Goal: Register for event/course

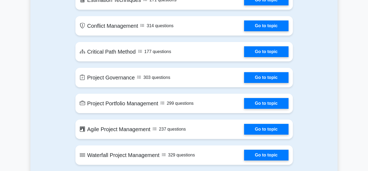
scroll to position [829, 0]
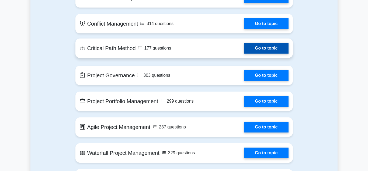
click at [262, 45] on link "Go to topic" at bounding box center [266, 48] width 44 height 11
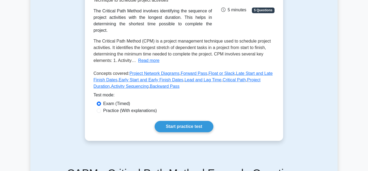
scroll to position [96, 0]
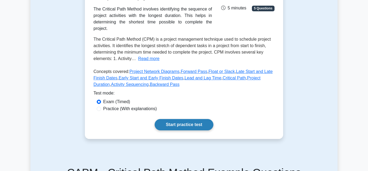
click at [205, 119] on link "Start practice test" at bounding box center [184, 124] width 58 height 11
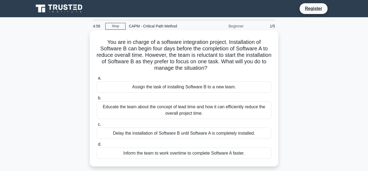
click at [198, 85] on div "Assign the task of installing Software B to a new team." at bounding box center [184, 86] width 175 height 11
click at [97, 80] on input "a. Assign the task of installing Software B to a new team." at bounding box center [97, 78] width 0 height 4
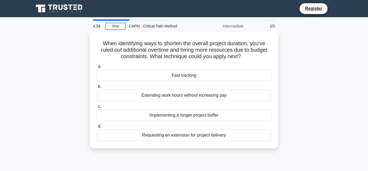
click at [198, 85] on label "b. Extending work hours without increasing pay" at bounding box center [184, 92] width 175 height 18
click at [97, 85] on input "b. Extending work hours without increasing pay" at bounding box center [97, 87] width 0 height 4
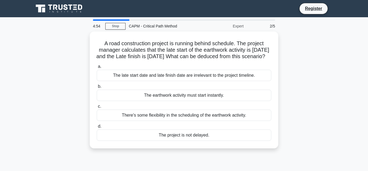
click at [198, 81] on div "The late start date and late finish date are irrelevant to the project timeline." at bounding box center [184, 75] width 175 height 11
click at [97, 68] on input "a. The late start date and late finish date are irrelevant to the project timel…" at bounding box center [97, 67] width 0 height 4
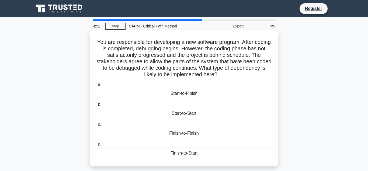
click at [202, 96] on div "Start-to-Finish" at bounding box center [184, 93] width 175 height 11
click at [97, 86] on input "a. Start-to-Finish" at bounding box center [97, 85] width 0 height 4
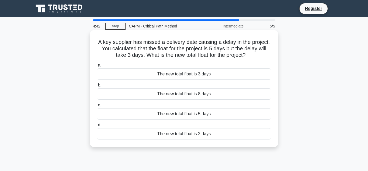
click at [206, 72] on div "The new total float is 3 days" at bounding box center [184, 73] width 175 height 11
click at [97, 67] on input "a. The new total float is 3 days" at bounding box center [97, 66] width 0 height 4
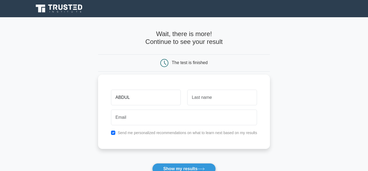
type input "ABDUL"
click at [203, 94] on input "text" at bounding box center [222, 98] width 70 height 16
type input "NAACHINAA"
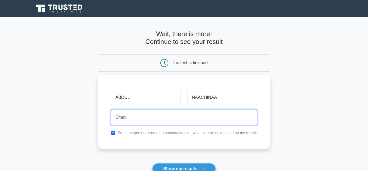
click at [137, 124] on input "email" at bounding box center [184, 118] width 146 height 16
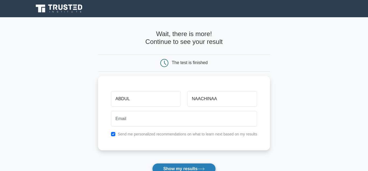
click at [202, 167] on button "Show my results" at bounding box center [184, 168] width 64 height 11
